Goal: Obtain resource: Download file/media

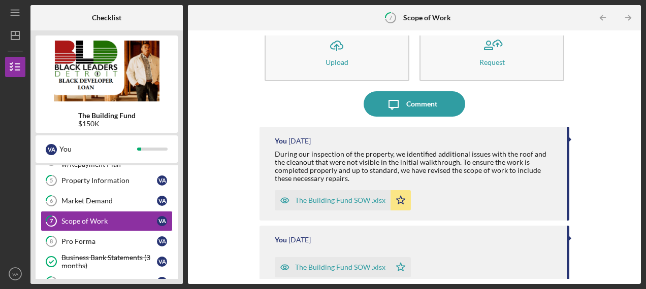
scroll to position [32, 0]
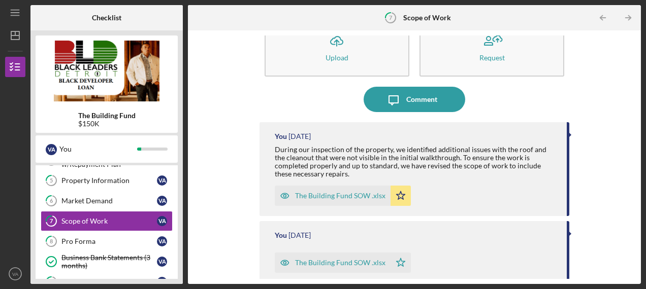
click at [320, 195] on div "The Building Fund SOW .xlsx" at bounding box center [340, 196] width 90 height 8
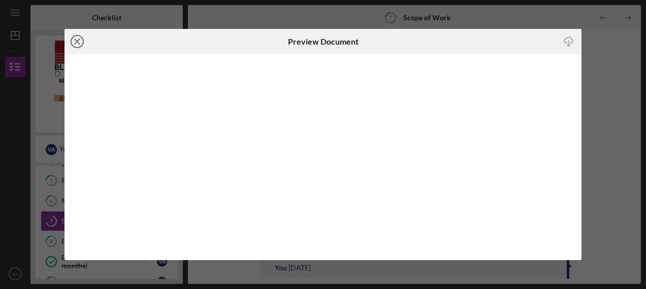
click at [79, 42] on icon "Icon/Close" at bounding box center [76, 41] width 25 height 25
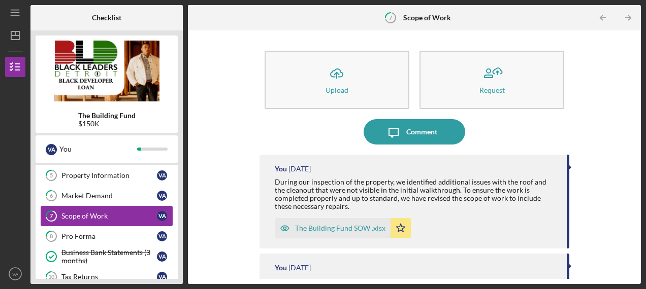
scroll to position [150, 0]
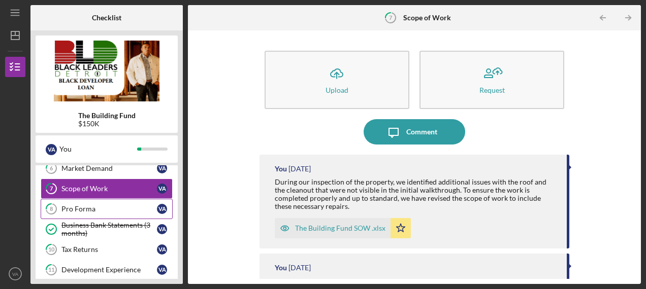
click at [78, 205] on div "Pro Forma" at bounding box center [108, 209] width 95 height 8
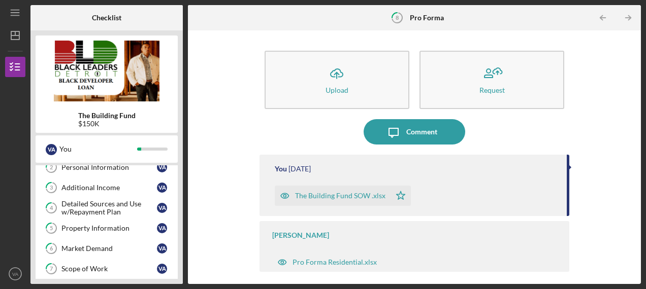
scroll to position [69, 0]
click at [92, 203] on div "Detailed Sources and Use w/Repayment Plan" at bounding box center [108, 209] width 95 height 16
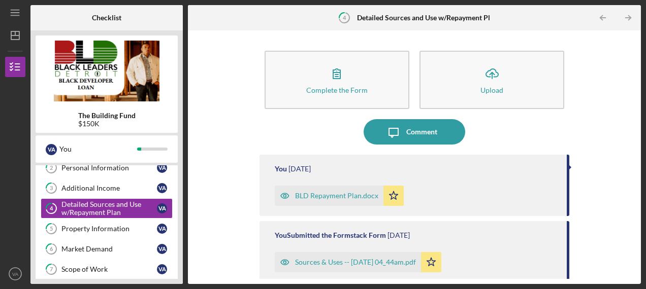
click at [314, 197] on div "BLD Repayment Plan.docx" at bounding box center [336, 196] width 83 height 8
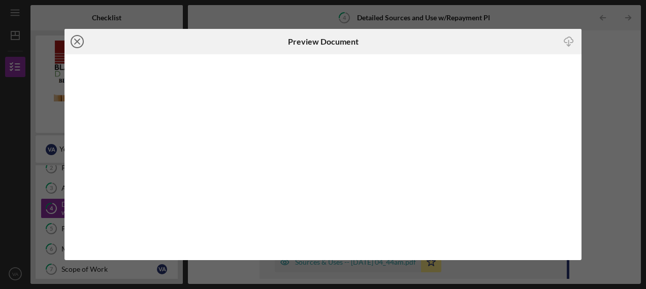
click at [76, 43] on line at bounding box center [77, 41] width 5 height 5
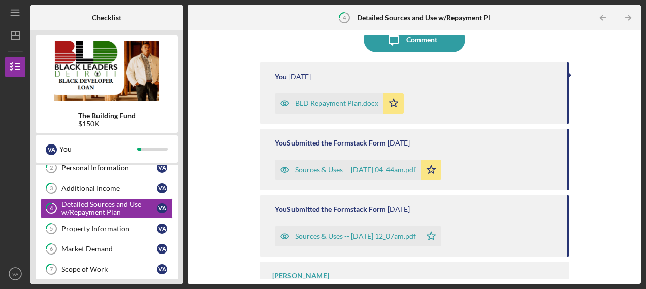
scroll to position [122, 0]
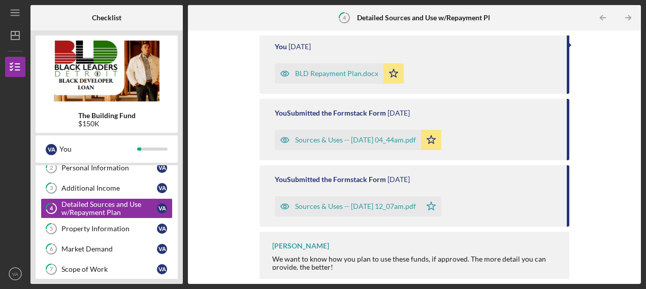
click at [349, 141] on div "Sources & Uses -- [DATE] 04_44am.pdf" at bounding box center [355, 140] width 121 height 8
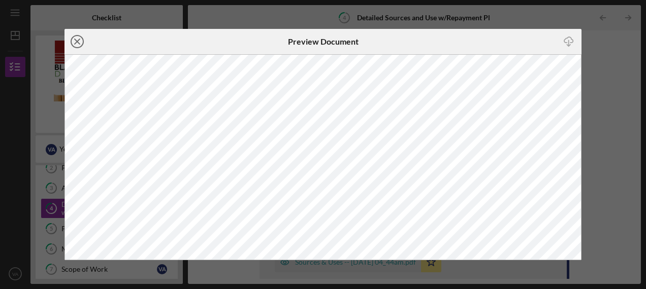
click at [78, 47] on icon "Icon/Close" at bounding box center [76, 41] width 25 height 25
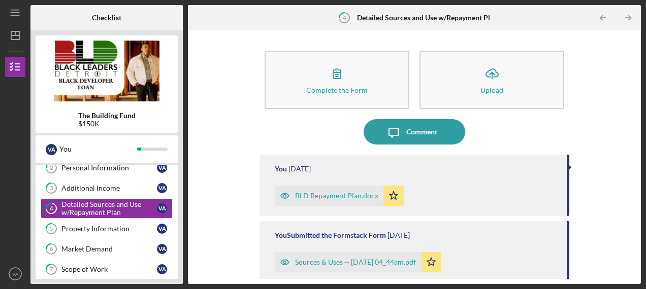
click at [328, 264] on div "Sources & Uses -- [DATE] 04_44am.pdf" at bounding box center [355, 262] width 121 height 8
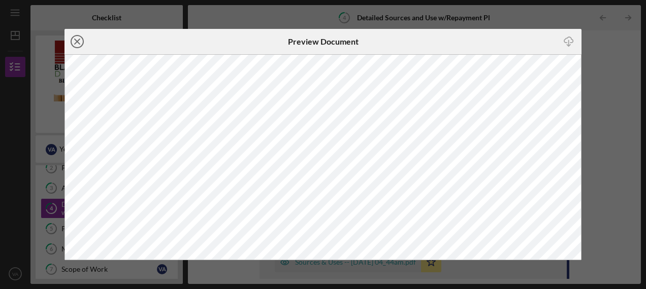
click at [80, 44] on line at bounding box center [77, 41] width 5 height 5
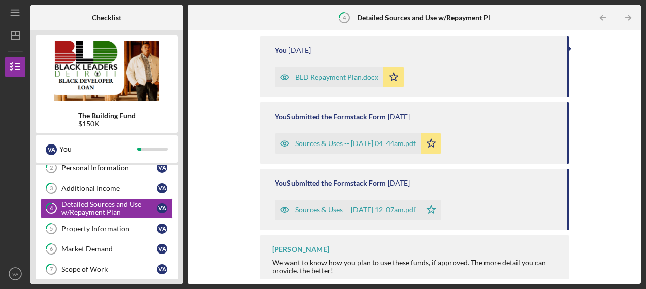
scroll to position [126, 0]
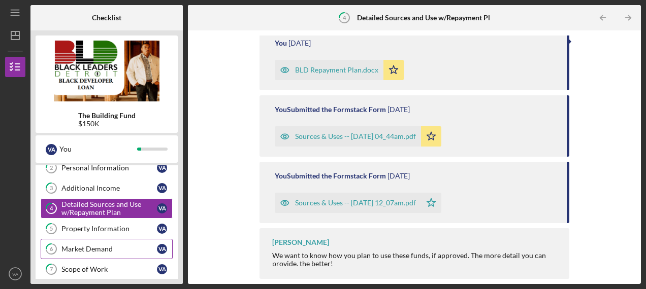
click at [98, 247] on div "Market Demand" at bounding box center [108, 249] width 95 height 8
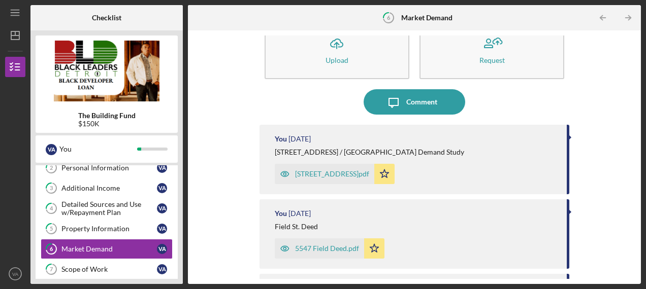
scroll to position [29, 0]
click at [326, 175] on div "[STREET_ADDRESS]pdf" at bounding box center [332, 175] width 74 height 8
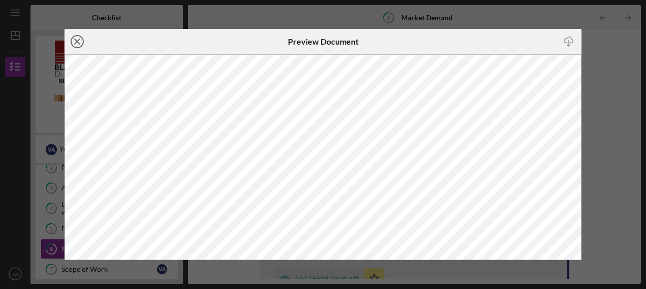
click at [77, 40] on icon "Icon/Close" at bounding box center [76, 41] width 25 height 25
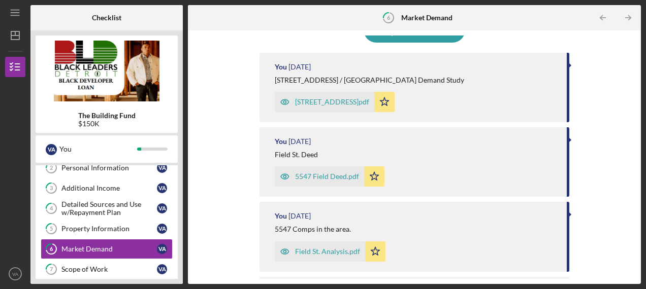
scroll to position [103, 0]
click at [114, 229] on div "Property Information" at bounding box center [108, 229] width 95 height 8
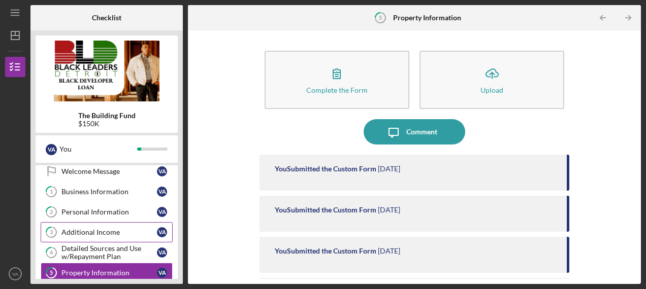
scroll to position [26, 0]
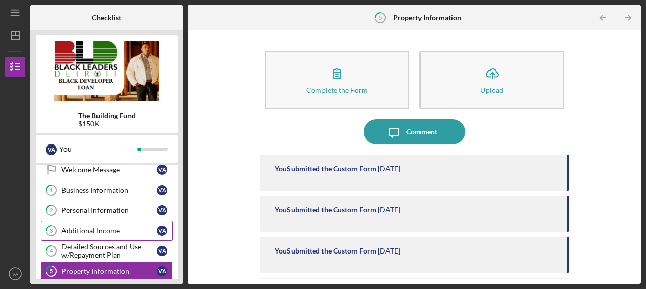
click at [98, 192] on div "Business Information" at bounding box center [108, 190] width 95 height 8
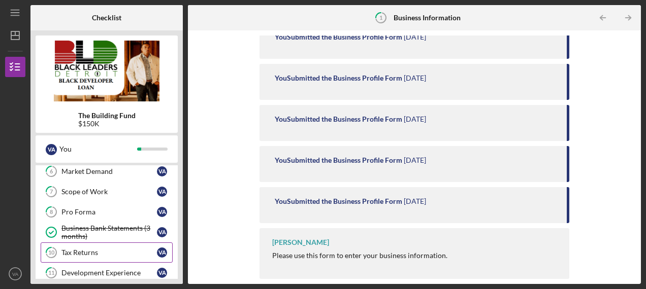
scroll to position [146, 0]
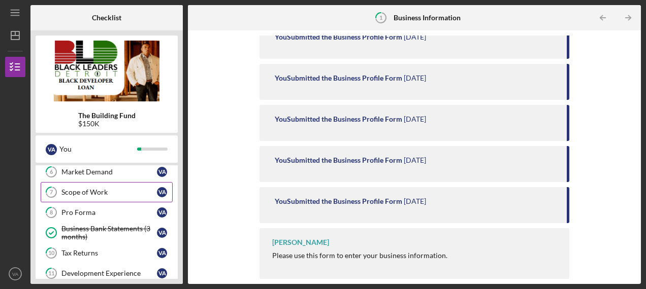
click at [81, 188] on div "Scope of Work" at bounding box center [108, 192] width 95 height 8
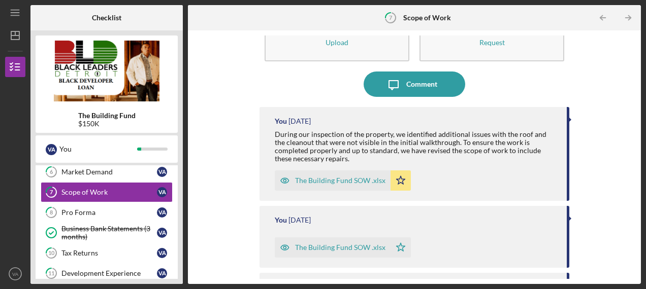
scroll to position [44, 0]
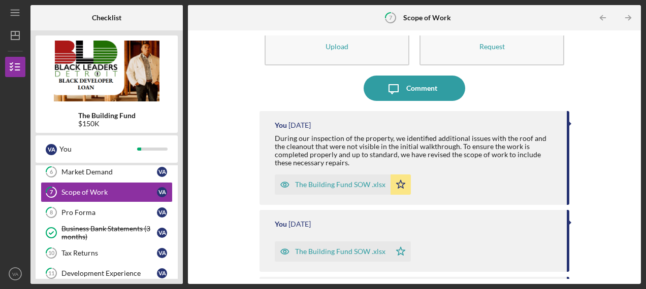
click at [337, 181] on div "The Building Fund SOW .xlsx" at bounding box center [340, 185] width 90 height 8
